Goal: Navigation & Orientation: Understand site structure

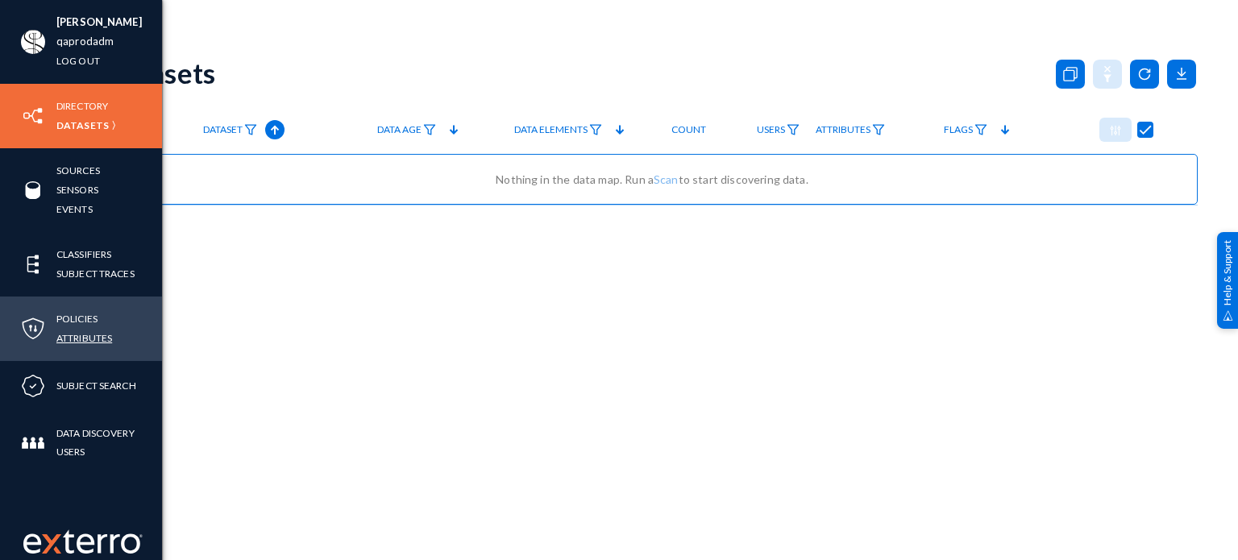
click at [90, 331] on link "Attributes" at bounding box center [84, 338] width 56 height 19
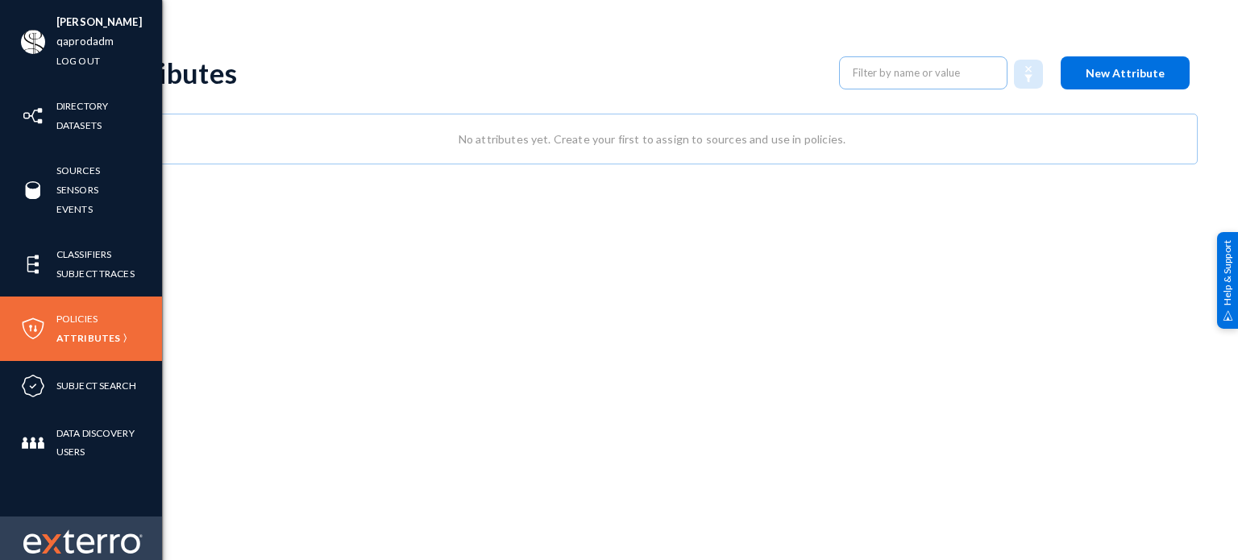
click at [53, 534] on img at bounding box center [51, 543] width 19 height 19
click at [29, 541] on img at bounding box center [82, 542] width 119 height 24
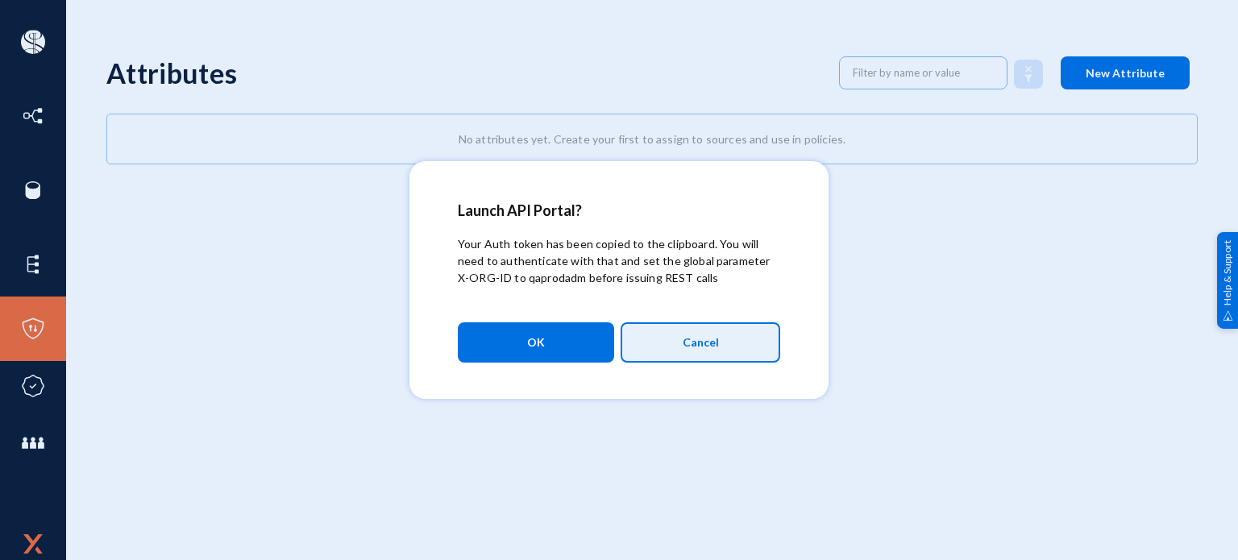
click at [691, 338] on span "Cancel" at bounding box center [701, 342] width 36 height 27
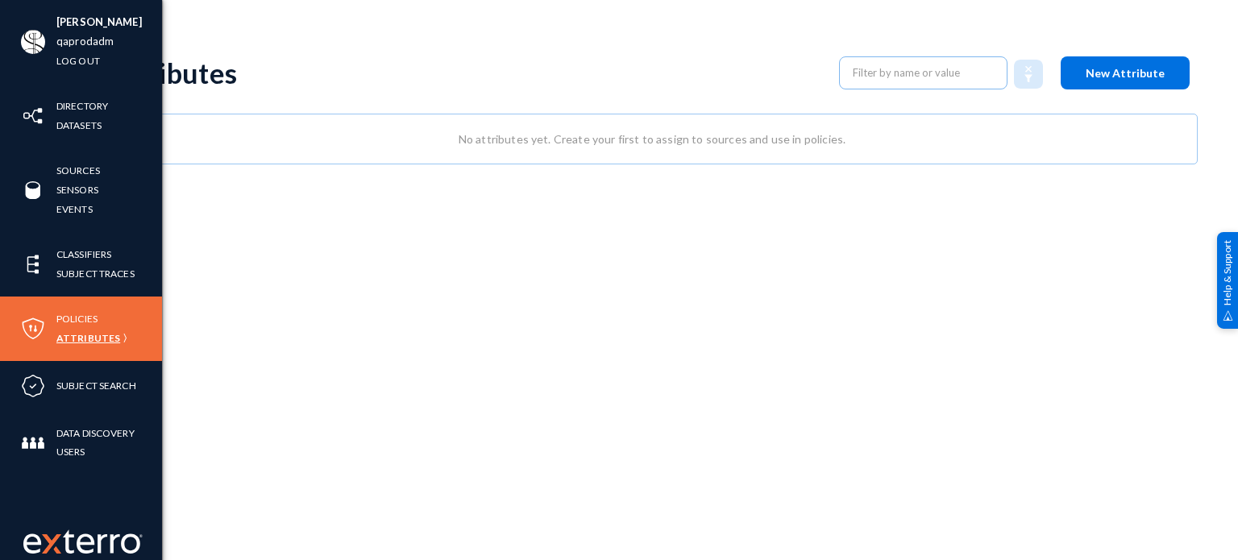
click at [89, 338] on link "Attributes" at bounding box center [88, 338] width 64 height 19
click at [81, 338] on link "Attributes" at bounding box center [88, 338] width 64 height 19
click at [84, 324] on link "Policies" at bounding box center [76, 319] width 41 height 19
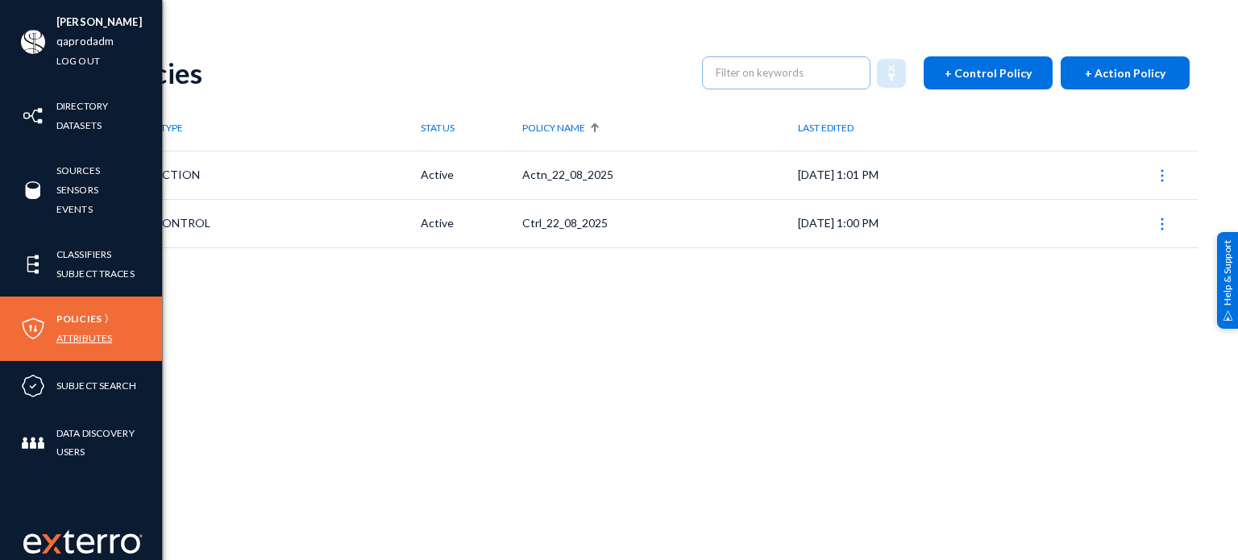
click at [89, 335] on link "Attributes" at bounding box center [84, 338] width 56 height 19
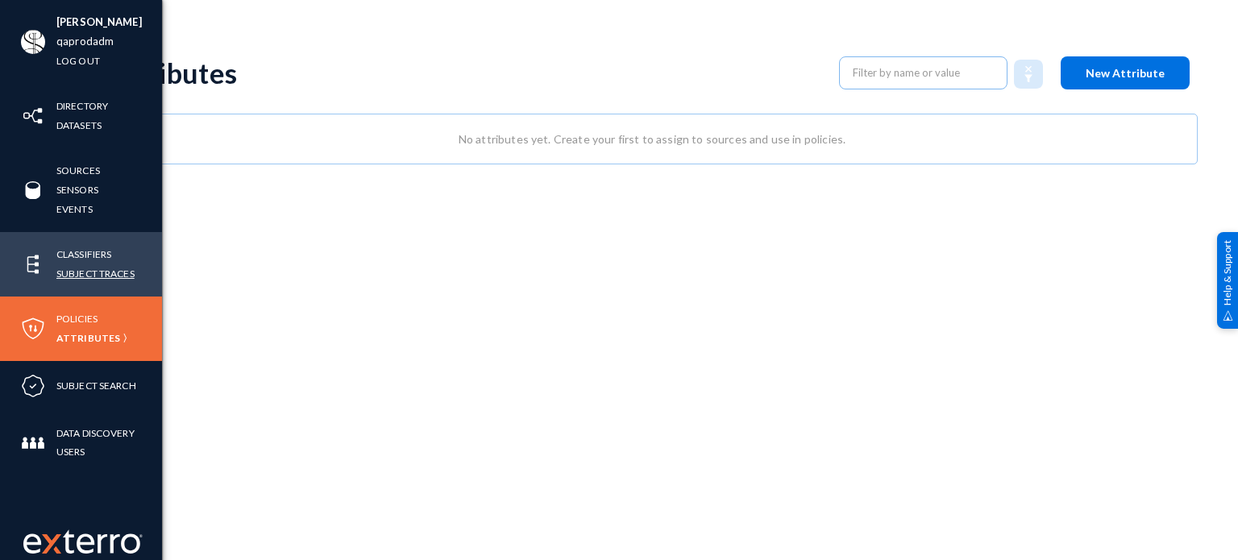
click at [89, 270] on link "Subject Traces" at bounding box center [95, 273] width 78 height 19
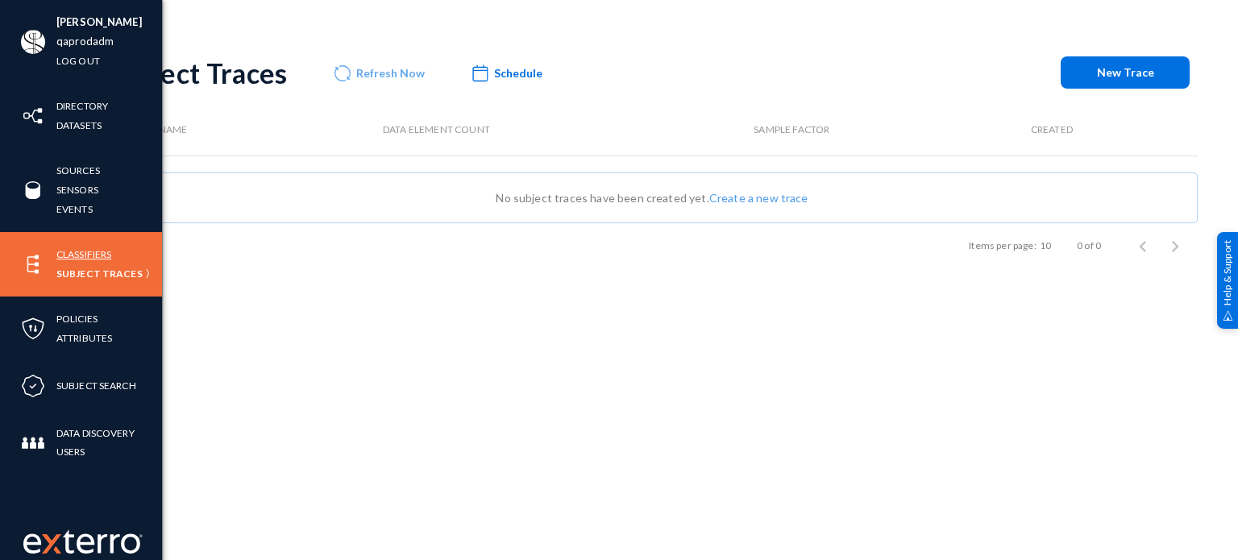
click at [96, 254] on link "Classifiers" at bounding box center [83, 254] width 55 height 19
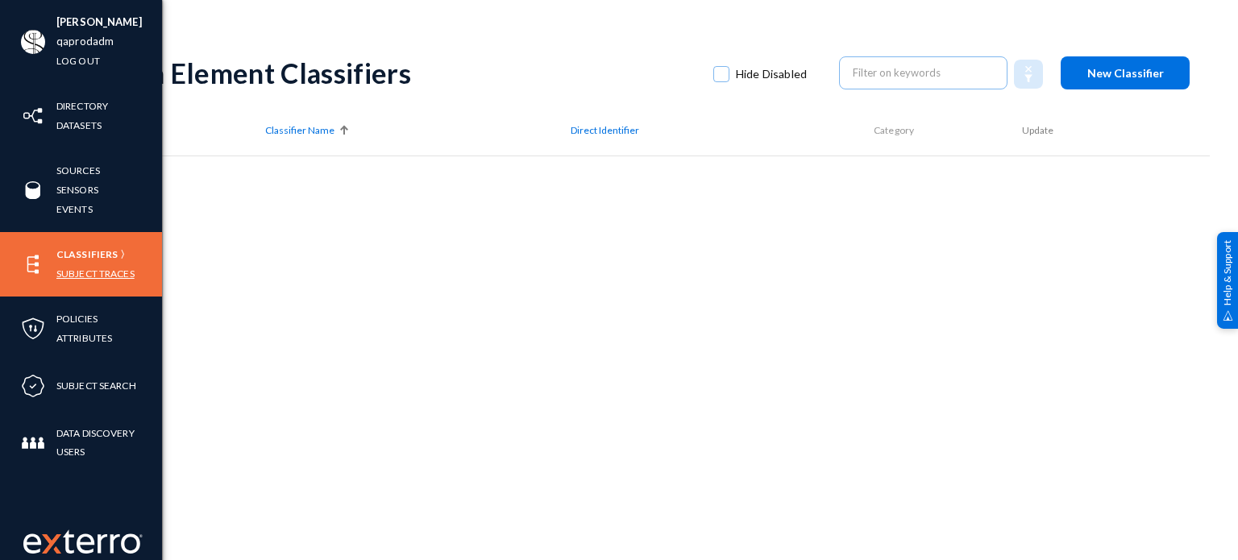
click at [77, 276] on link "Subject Traces" at bounding box center [95, 273] width 78 height 19
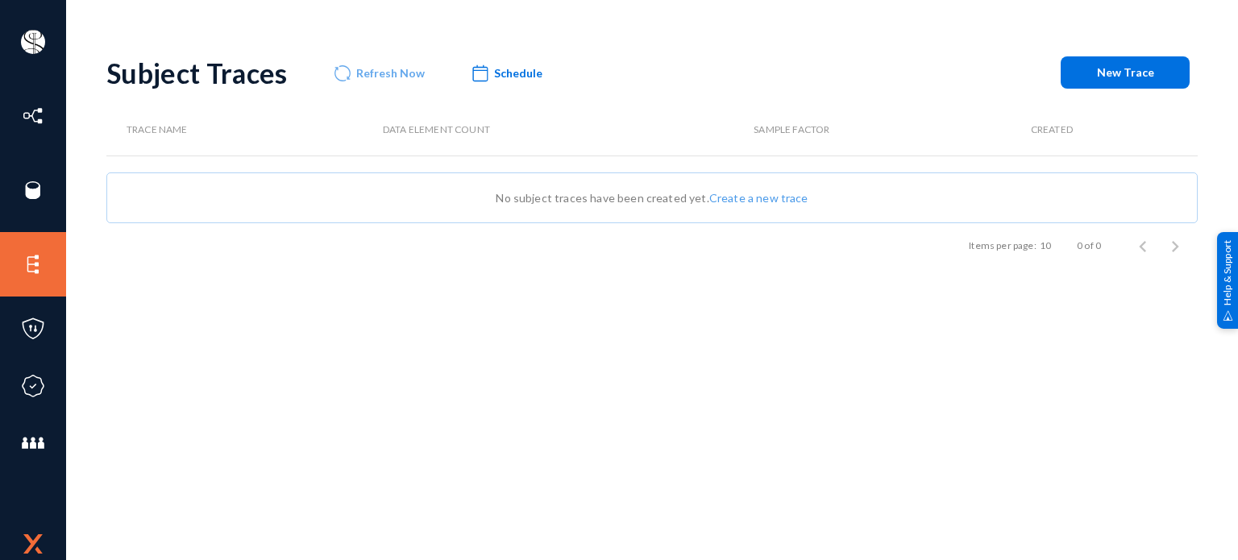
click at [584, 192] on span "No subject traces have been created yet. Create a new trace" at bounding box center [652, 198] width 312 height 14
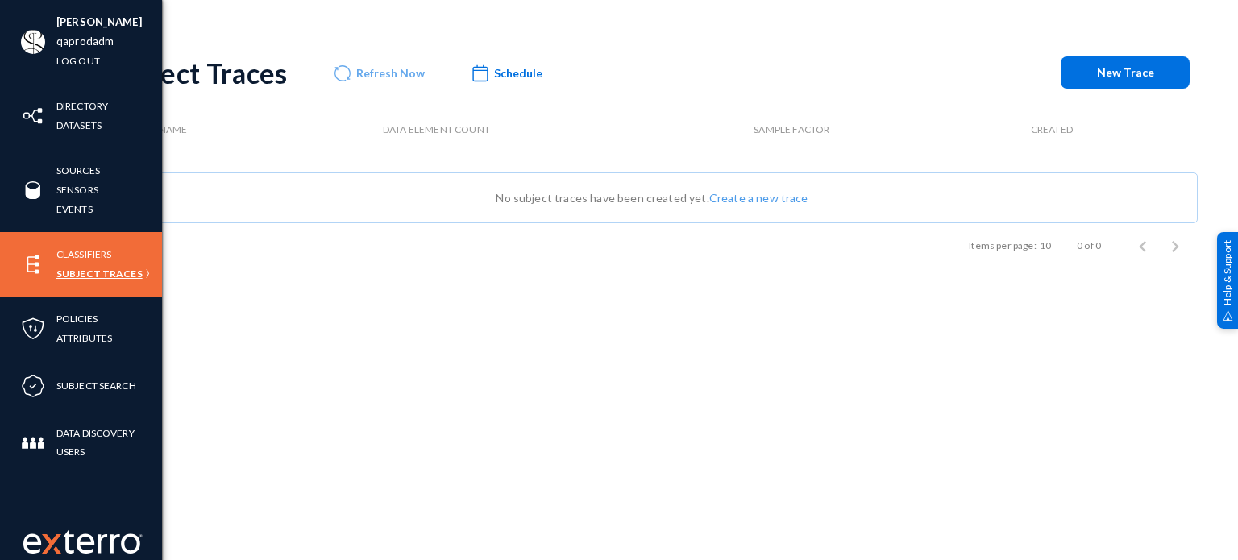
click at [106, 274] on link "Subject Traces" at bounding box center [99, 273] width 86 height 19
